Goal: Find contact information: Obtain details needed to contact an individual or organization

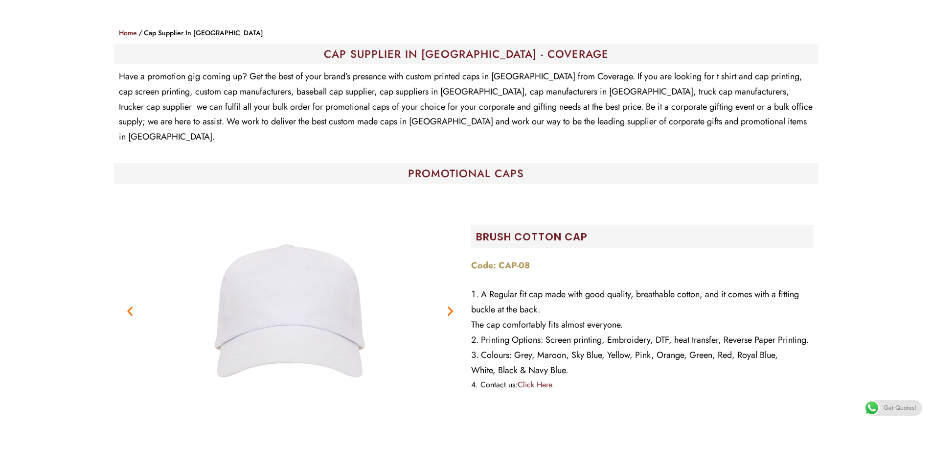
click at [449, 305] on icon "Next slide" at bounding box center [450, 311] width 12 height 12
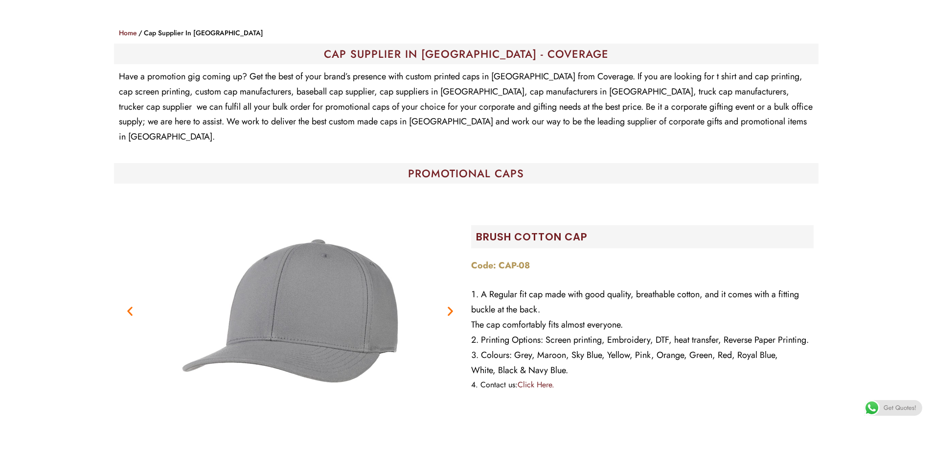
click at [449, 305] on icon "Next slide" at bounding box center [450, 311] width 12 height 12
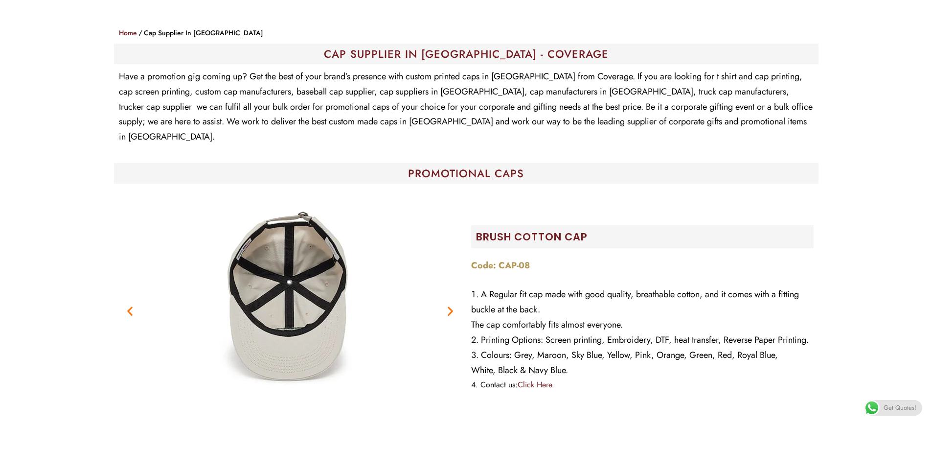
click at [449, 305] on icon "Next slide" at bounding box center [450, 311] width 12 height 12
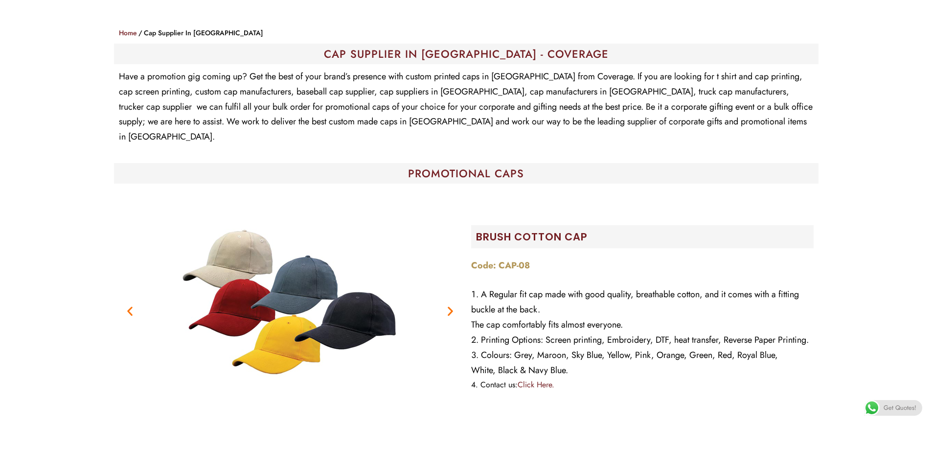
click at [449, 305] on icon "Next slide" at bounding box center [450, 311] width 12 height 12
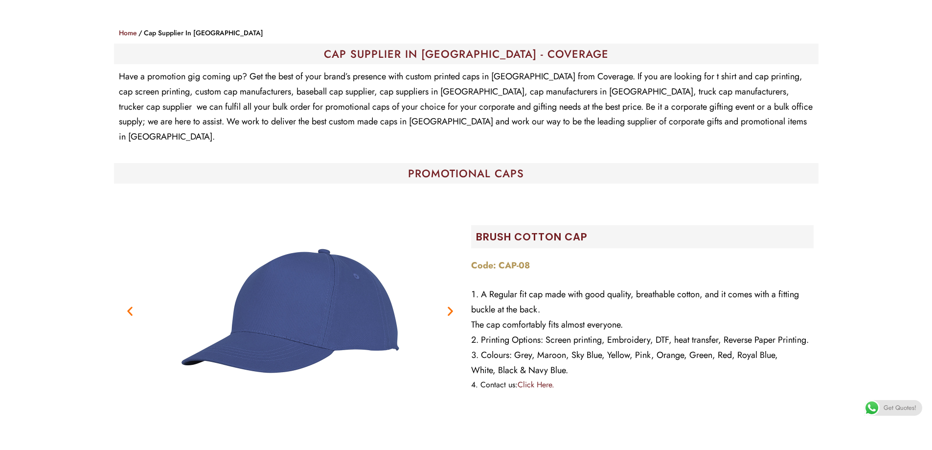
click at [449, 305] on icon "Next slide" at bounding box center [450, 311] width 12 height 12
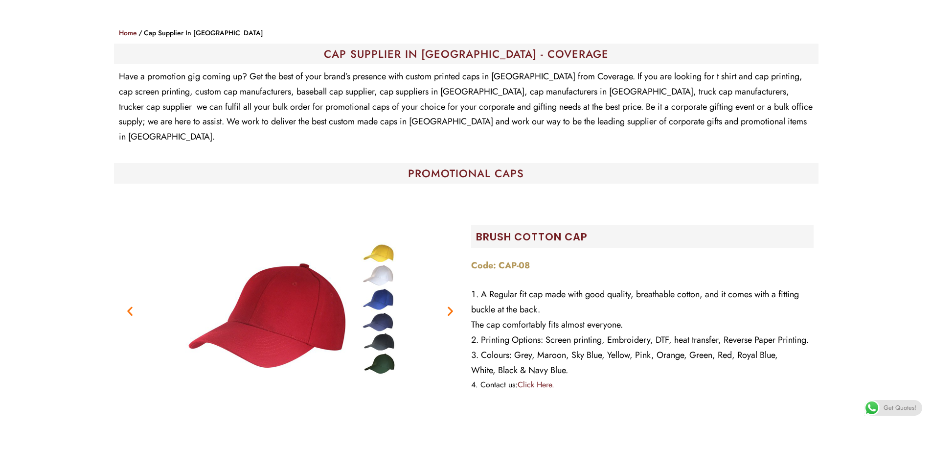
click at [449, 305] on icon "Next slide" at bounding box center [450, 311] width 12 height 12
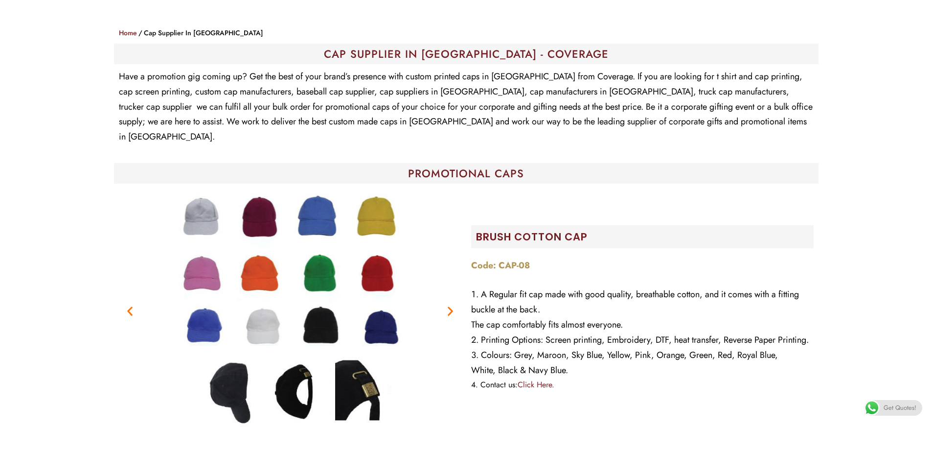
click at [449, 305] on icon "Next slide" at bounding box center [450, 311] width 12 height 12
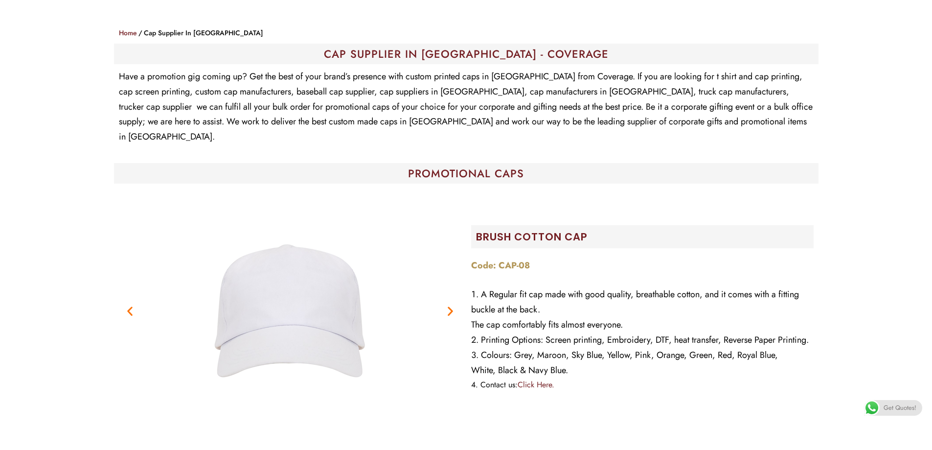
click at [449, 305] on icon "Next slide" at bounding box center [450, 311] width 12 height 12
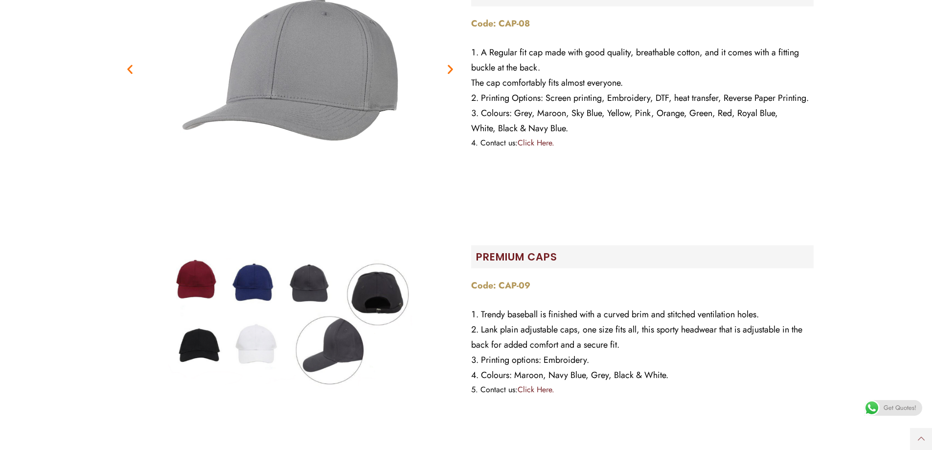
scroll to position [391, 0]
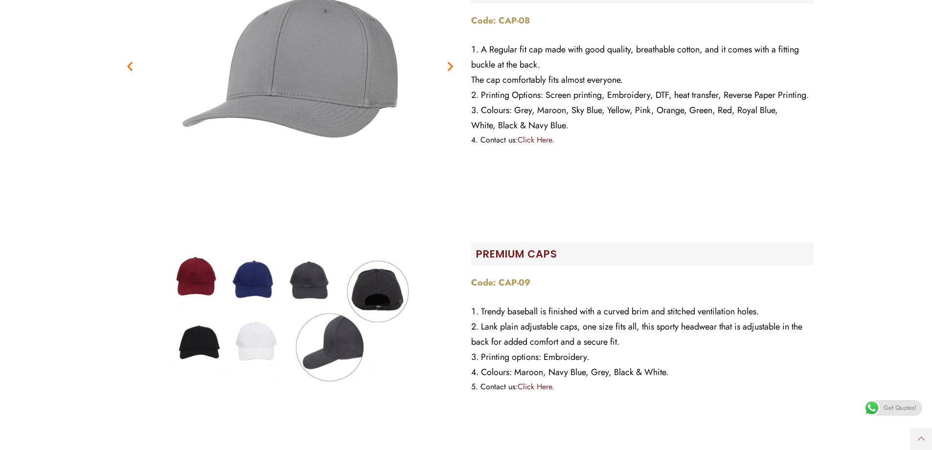
click at [386, 281] on img at bounding box center [290, 320] width 245 height 245
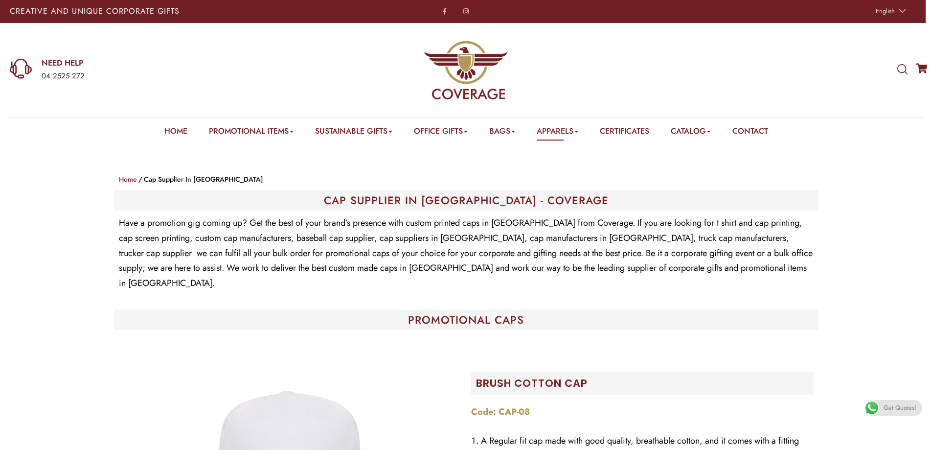
scroll to position [0, 0]
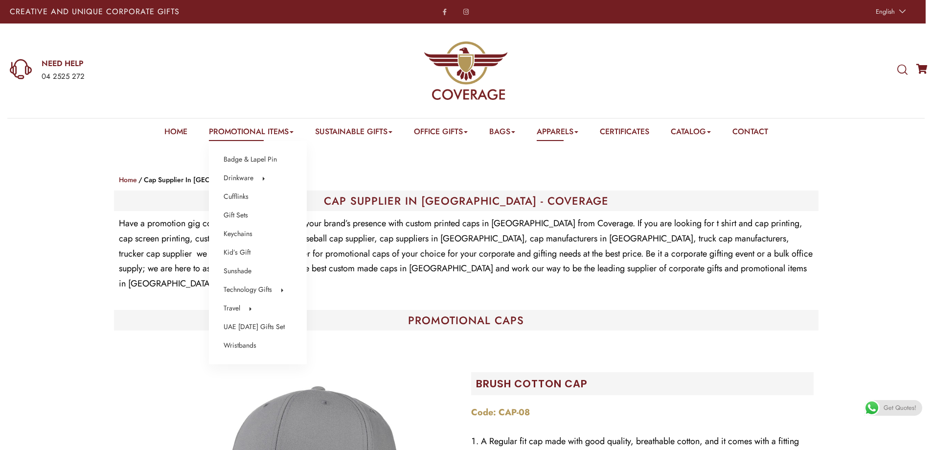
click at [228, 129] on link "Promotional Items" at bounding box center [251, 133] width 85 height 15
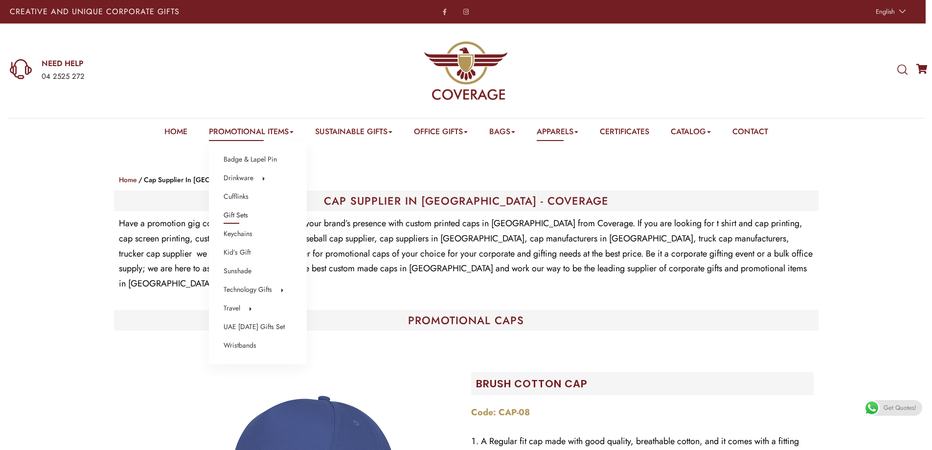
click at [227, 213] on link "Gift Sets" at bounding box center [236, 215] width 24 height 13
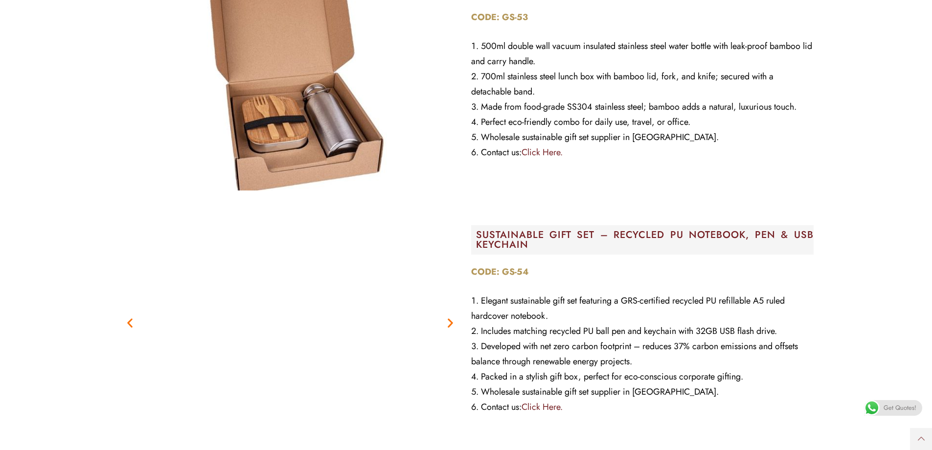
scroll to position [881, 0]
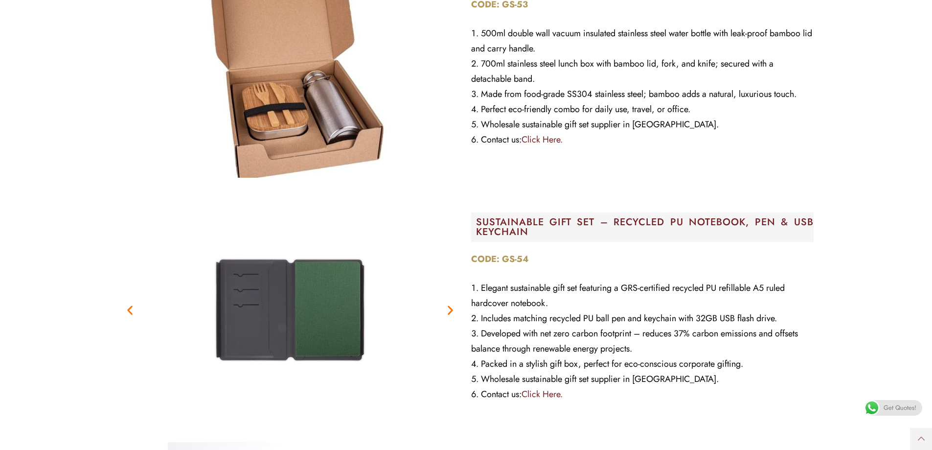
click at [449, 311] on icon "Next slide" at bounding box center [450, 310] width 12 height 12
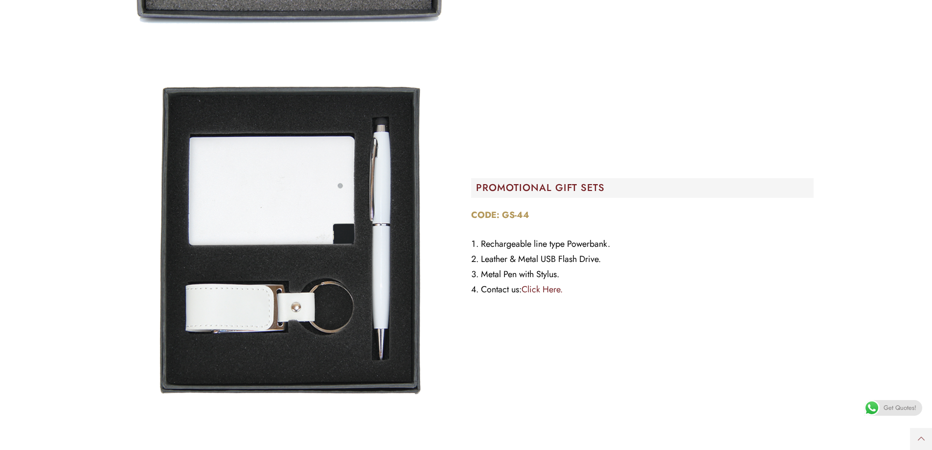
scroll to position [23340, 0]
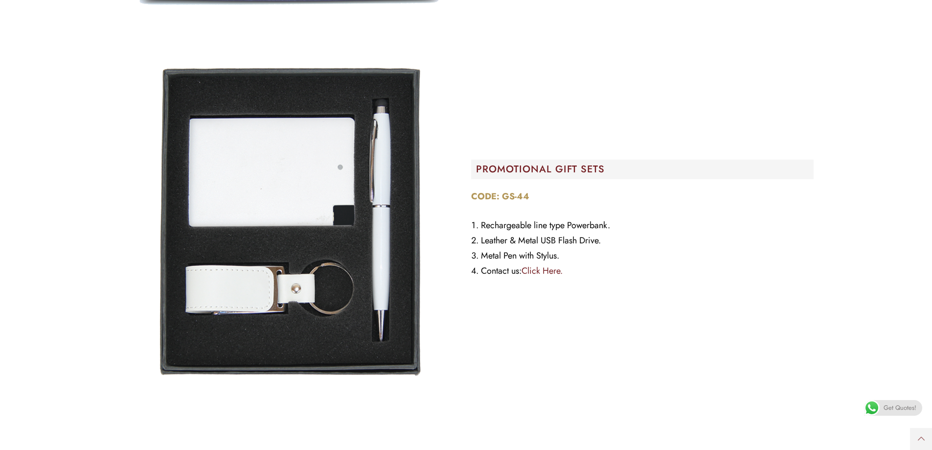
click at [55, 300] on section "PROMOTIONAL GIFT SETS CODE: GS-44 Rechargeable line type Powerbank. Leather & M…" at bounding box center [465, 222] width 917 height 352
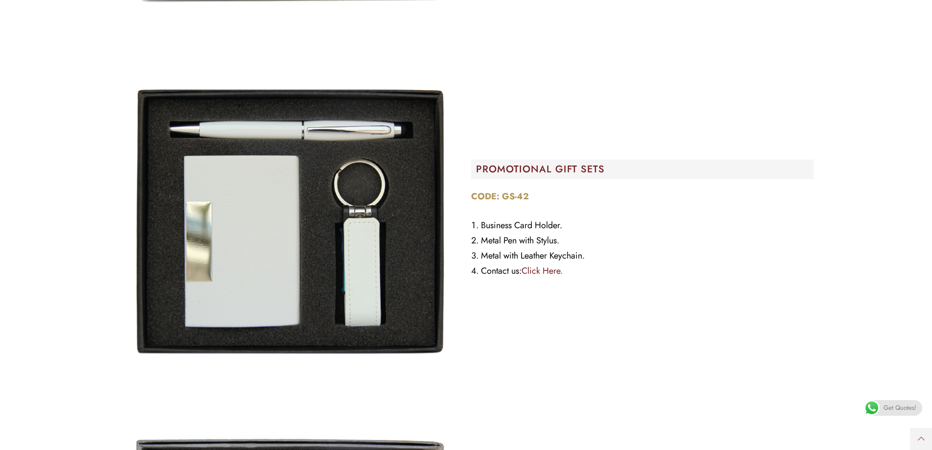
scroll to position [22655, 0]
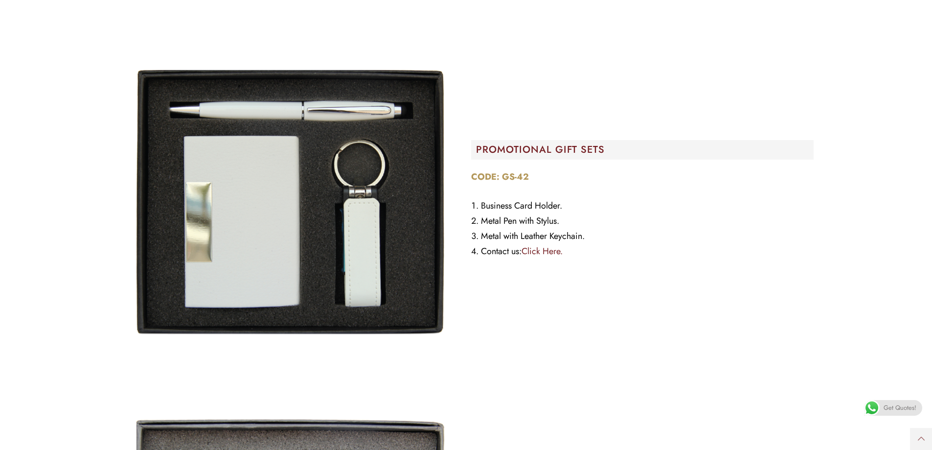
click at [535, 252] on link "Click Here." at bounding box center [542, 251] width 41 height 13
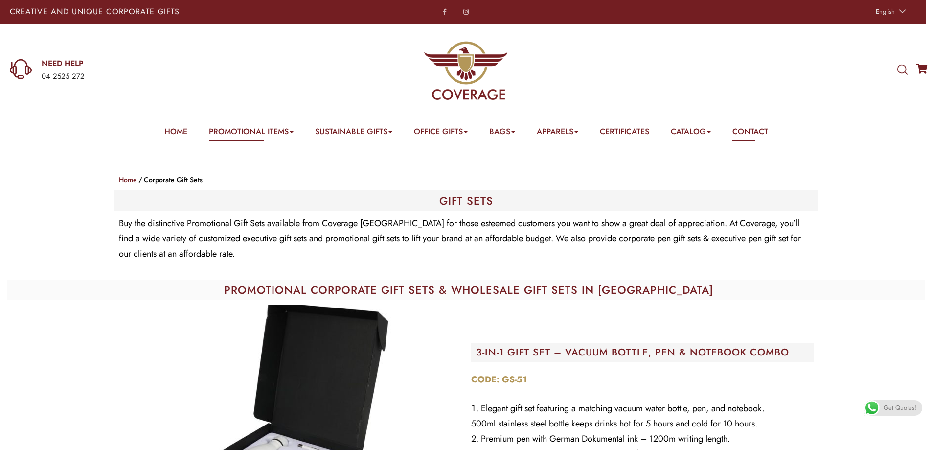
click at [757, 130] on link "Contact" at bounding box center [750, 133] width 36 height 15
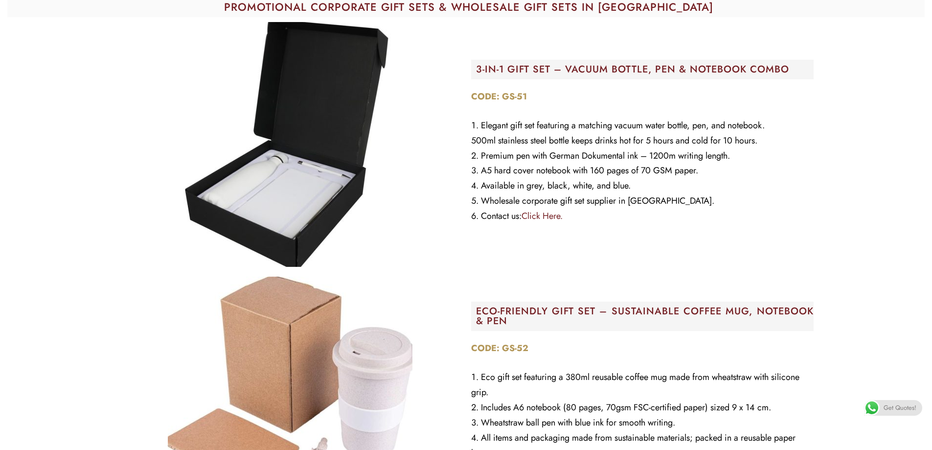
scroll to position [98, 0]
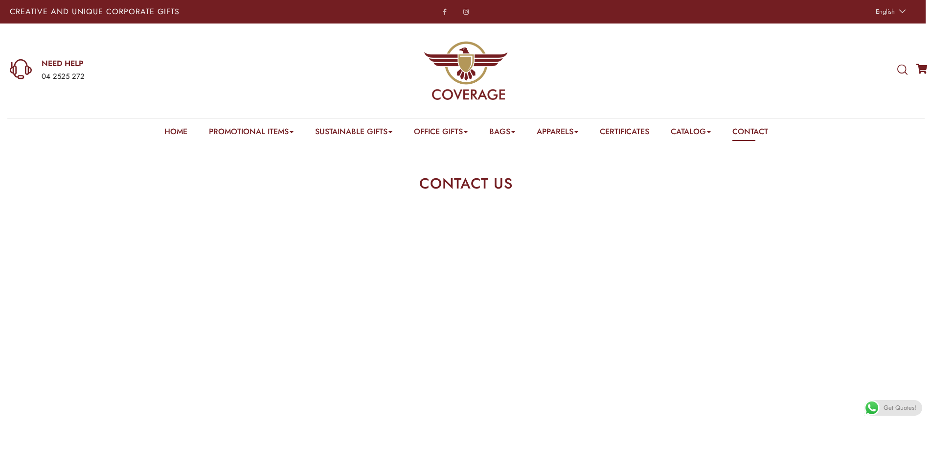
click at [828, 189] on section "CONTACT US" at bounding box center [466, 178] width 932 height 69
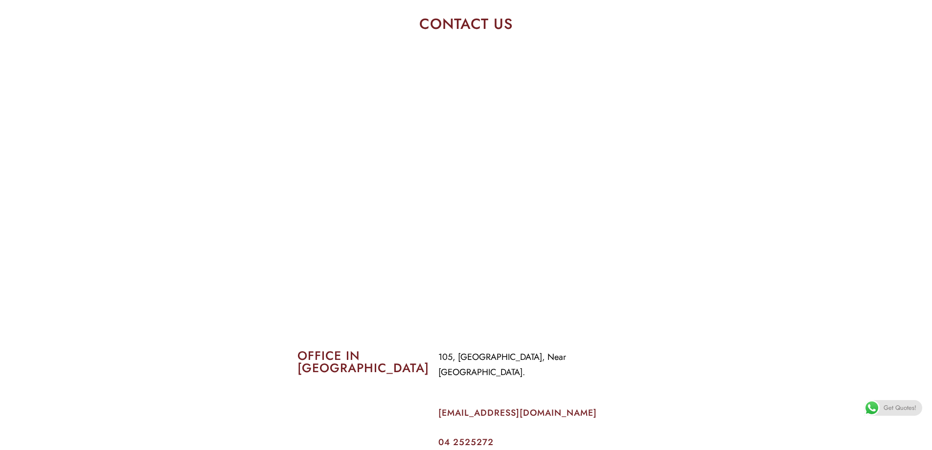
scroll to position [147, 0]
